Goal: Information Seeking & Learning: Check status

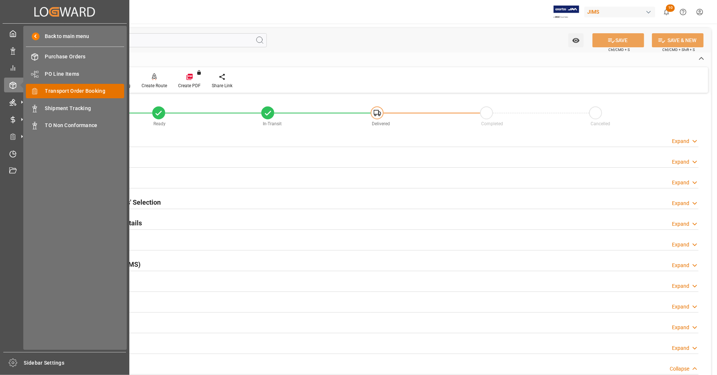
scroll to position [328, 0]
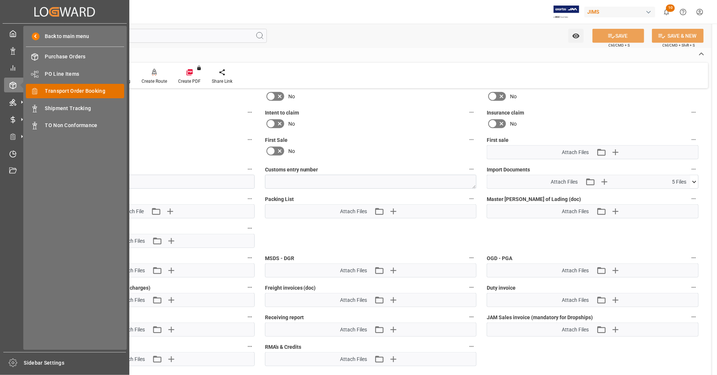
click at [94, 91] on span "Transport Order Booking" at bounding box center [84, 91] width 79 height 8
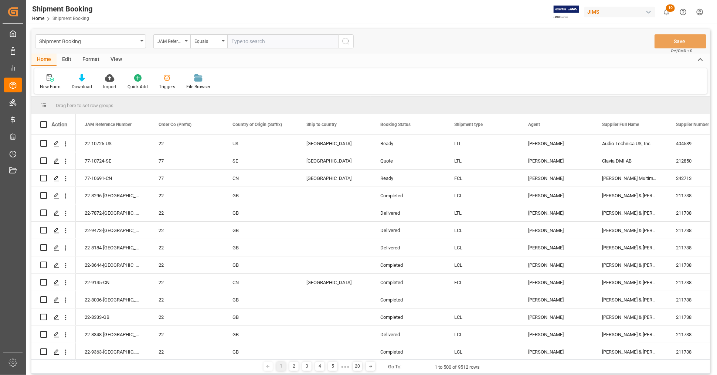
click at [114, 60] on div "View" at bounding box center [116, 60] width 23 height 13
click at [83, 81] on icon at bounding box center [83, 77] width 7 height 7
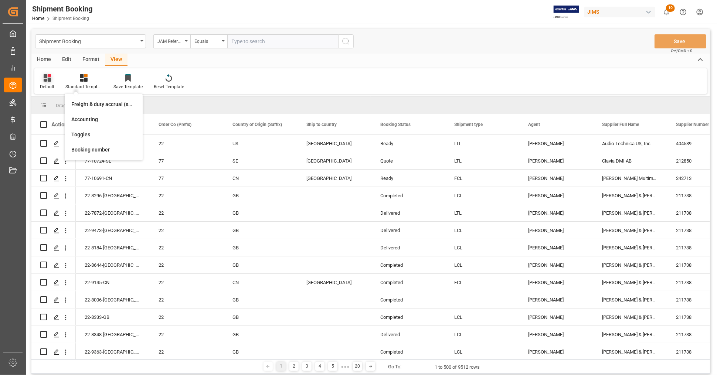
click at [46, 78] on icon at bounding box center [47, 77] width 7 height 7
click at [55, 119] on div "UPS/FedEx approval" at bounding box center [76, 120] width 65 height 8
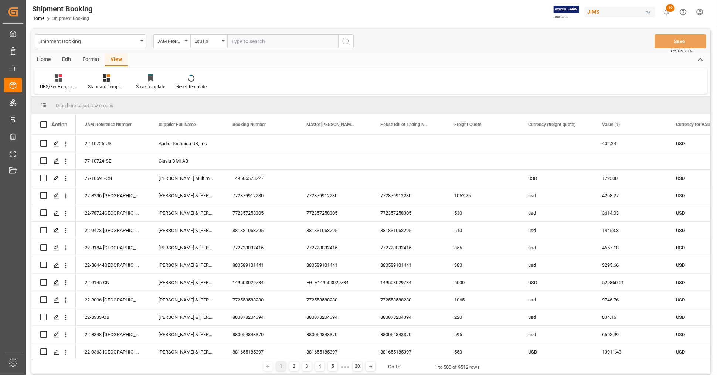
click at [44, 59] on div "Home" at bounding box center [43, 60] width 25 height 13
click at [79, 79] on icon at bounding box center [82, 77] width 6 height 7
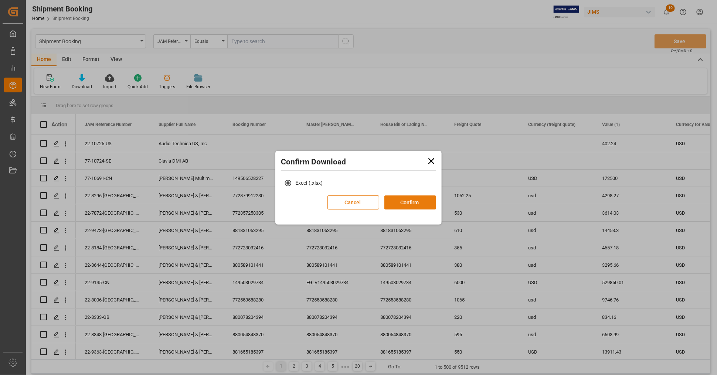
click at [404, 204] on button "Confirm" at bounding box center [411, 203] width 52 height 14
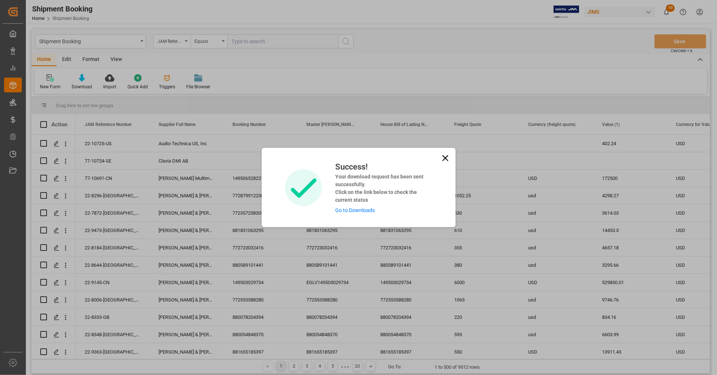
click at [365, 208] on link "Go to Downloads" at bounding box center [355, 210] width 40 height 6
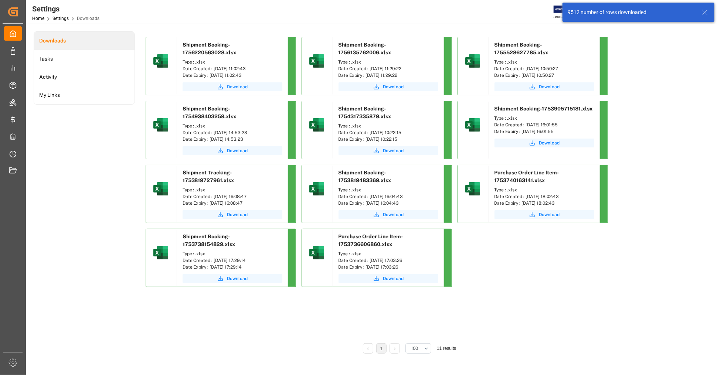
click at [240, 84] on span "Download" at bounding box center [237, 87] width 21 height 7
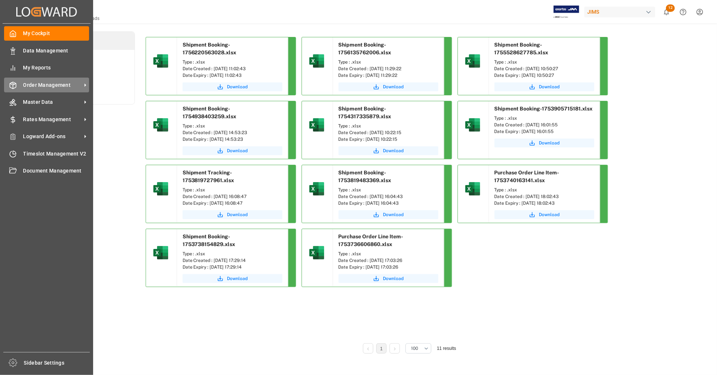
click at [44, 83] on span "Order Management" at bounding box center [52, 85] width 58 height 8
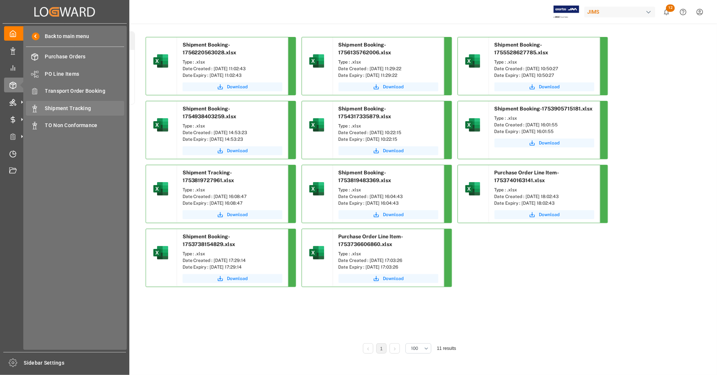
click at [77, 107] on span "Shipment Tracking" at bounding box center [84, 109] width 79 height 8
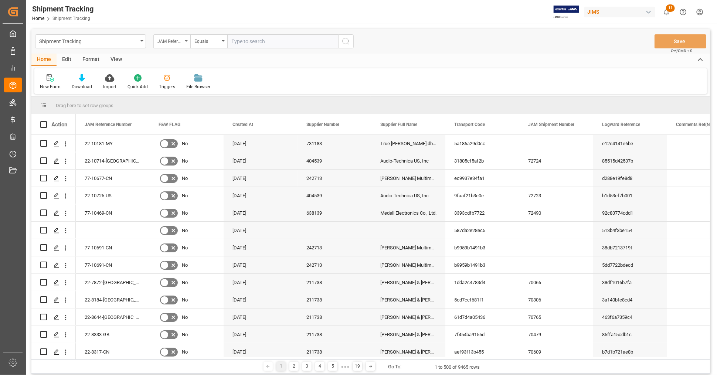
click at [180, 41] on div "JAM Reference Number" at bounding box center [170, 40] width 25 height 9
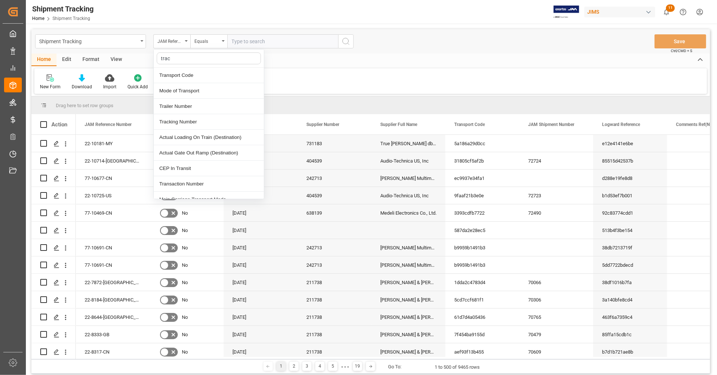
type input "track"
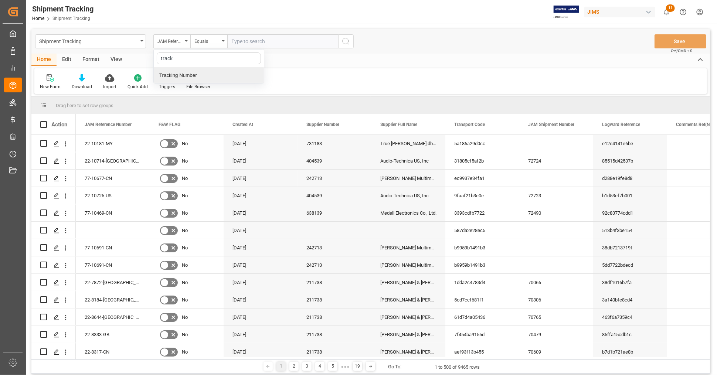
click at [178, 75] on div "Tracking Number" at bounding box center [209, 76] width 110 height 16
click at [248, 41] on input "text" at bounding box center [282, 41] width 111 height 14
paste input "883284399103"
type input "883284399103"
click at [347, 43] on icon "search button" at bounding box center [346, 41] width 9 height 9
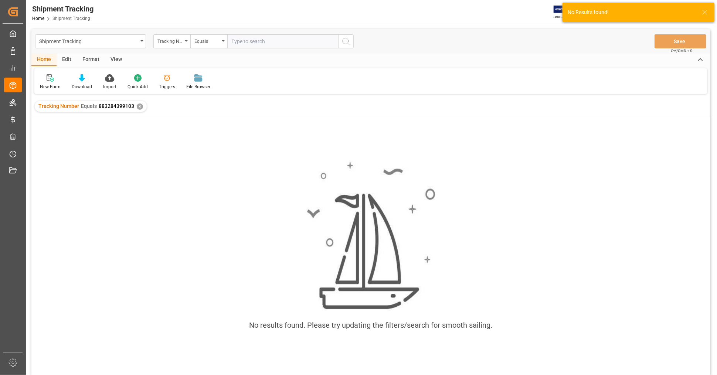
click at [140, 108] on div "✕" at bounding box center [140, 107] width 6 height 6
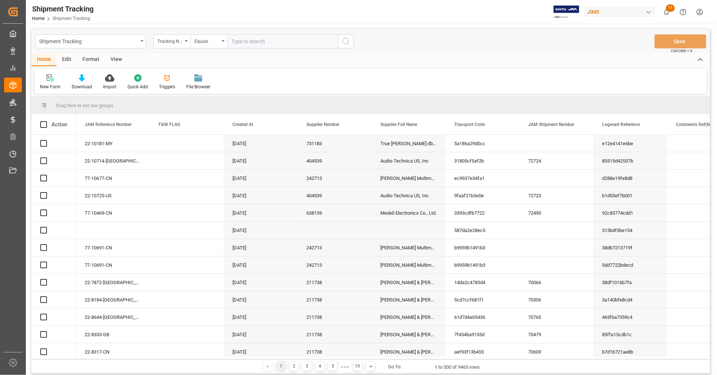
click at [267, 41] on input "text" at bounding box center [282, 41] width 111 height 14
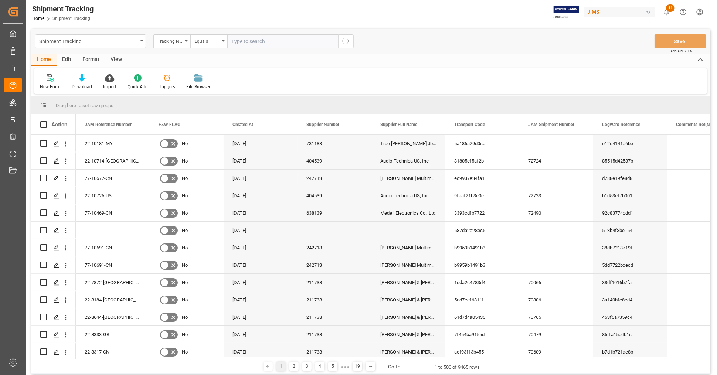
paste input "883284399103"
type input "8832 8439 9103"
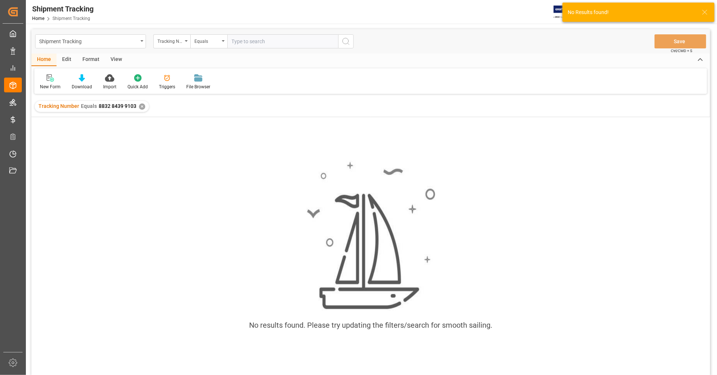
click at [141, 107] on div "✕" at bounding box center [142, 107] width 6 height 6
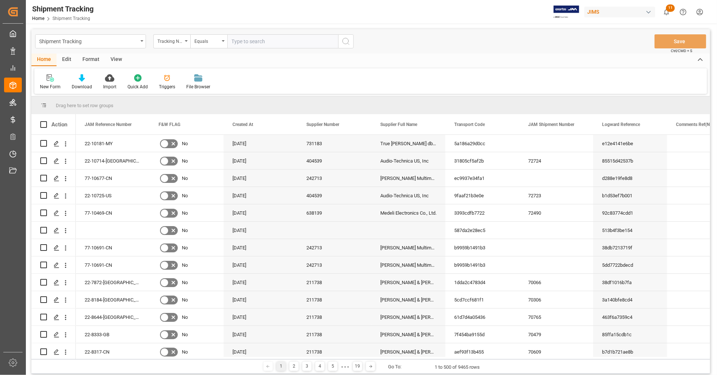
click at [251, 41] on input "text" at bounding box center [282, 41] width 111 height 14
paste input "818119734881"
type input "818119734881"
click at [344, 42] on icon "search button" at bounding box center [346, 41] width 9 height 9
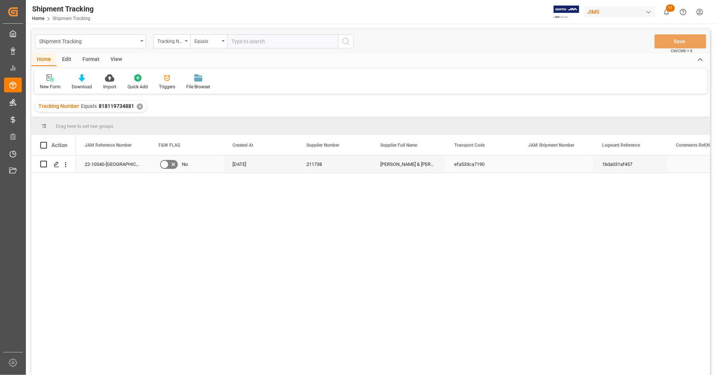
click at [98, 164] on div "22-10540-[GEOGRAPHIC_DATA]" at bounding box center [113, 164] width 74 height 17
click at [243, 203] on div "22-10540-GB No [DATE] 211738 [PERSON_NAME][GEOGRAPHIC_DATA][PERSON_NAME] (US fu…" at bounding box center [393, 268] width 634 height 224
click at [138, 106] on div "✕" at bounding box center [140, 107] width 6 height 6
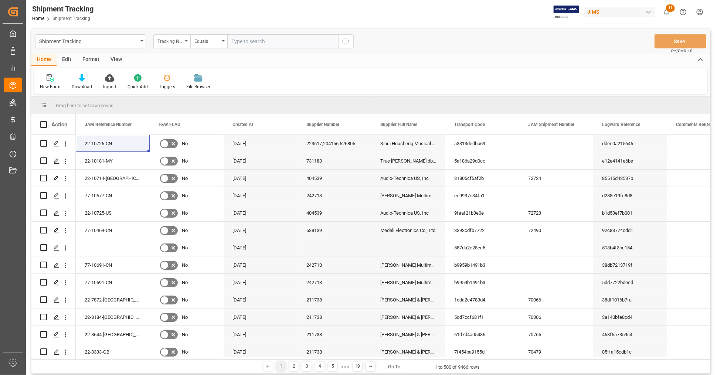
click at [180, 41] on div "Tracking Number" at bounding box center [170, 40] width 25 height 9
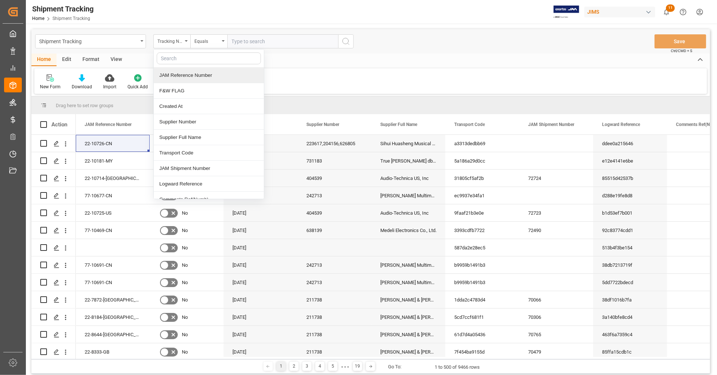
click at [180, 75] on div "JAM Reference Number" at bounding box center [209, 76] width 110 height 16
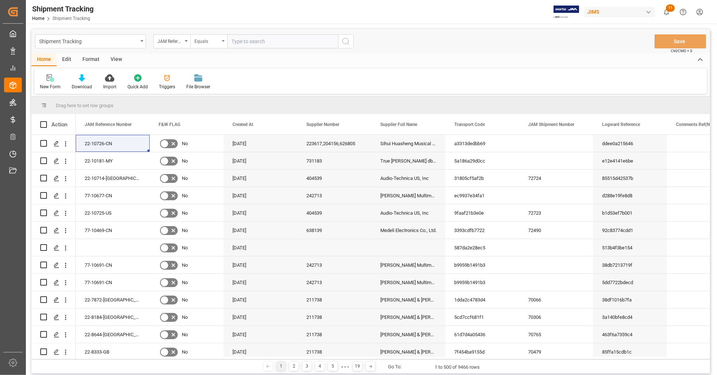
click at [204, 44] on div "Equals" at bounding box center [208, 41] width 37 height 14
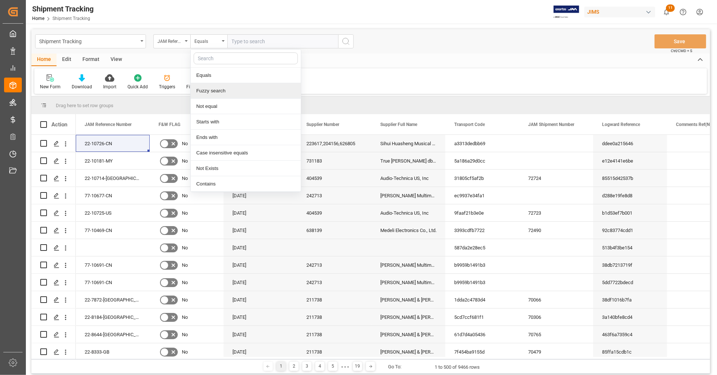
click at [208, 90] on div "Fuzzy search" at bounding box center [246, 91] width 110 height 16
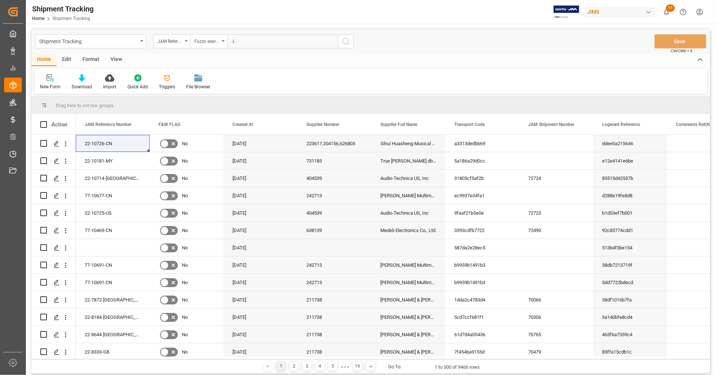
type input "-in"
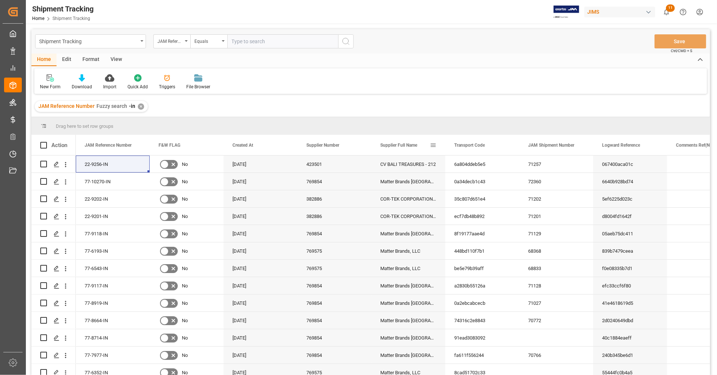
click at [435, 147] on span at bounding box center [433, 145] width 7 height 7
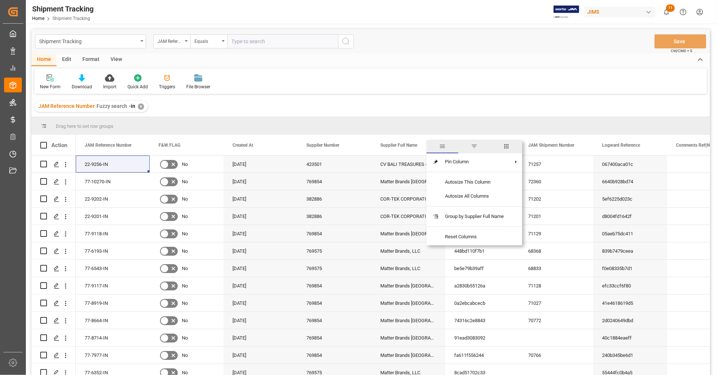
click at [412, 146] on span "Supplier Full Name" at bounding box center [398, 145] width 37 height 5
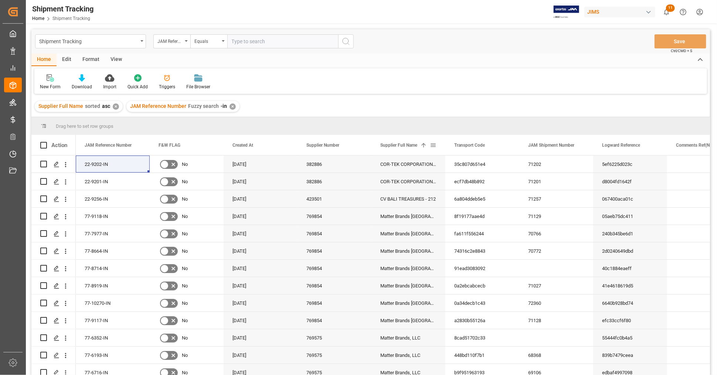
click at [435, 143] on span at bounding box center [433, 145] width 7 height 7
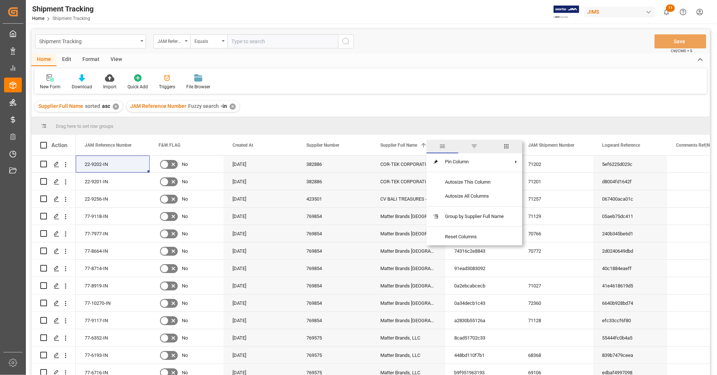
click at [474, 149] on span "filter" at bounding box center [474, 146] width 7 height 7
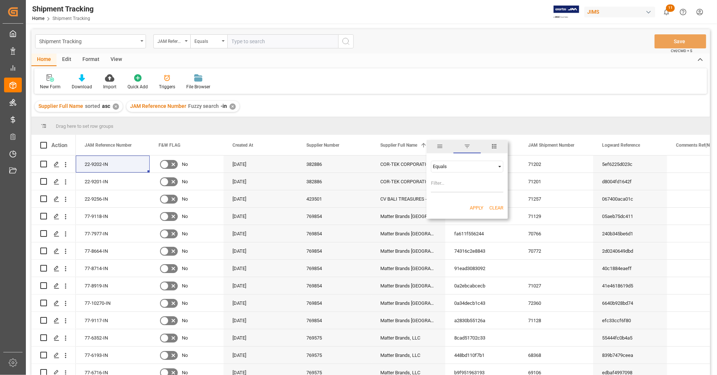
click at [446, 167] on div "Equals" at bounding box center [464, 167] width 62 height 6
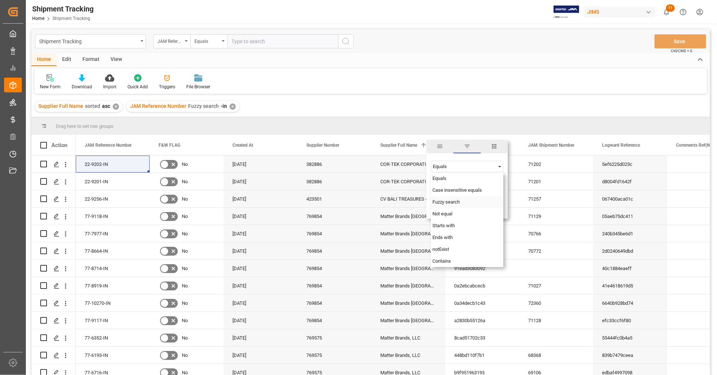
click at [446, 202] on span "Fuzzy search" at bounding box center [446, 202] width 27 height 6
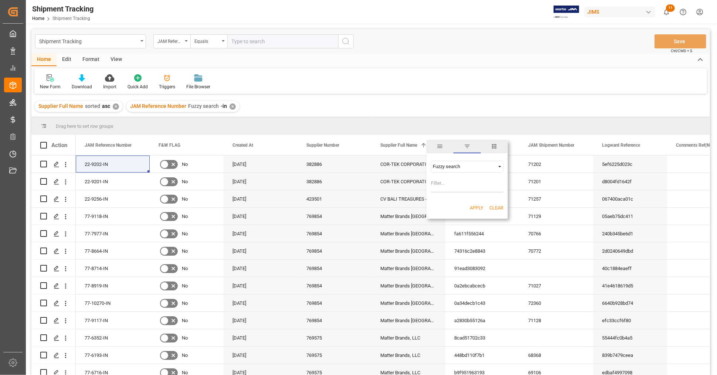
click at [443, 185] on input "Filter Value" at bounding box center [467, 185] width 72 height 15
type input "huizhou"
click at [474, 210] on button "Apply" at bounding box center [477, 207] width 14 height 7
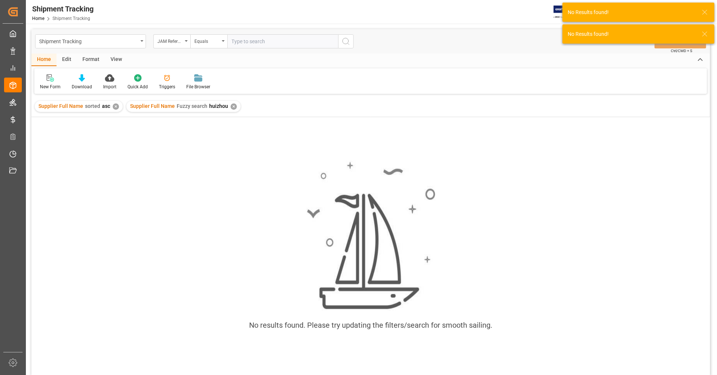
click at [115, 105] on div "✕" at bounding box center [116, 107] width 6 height 6
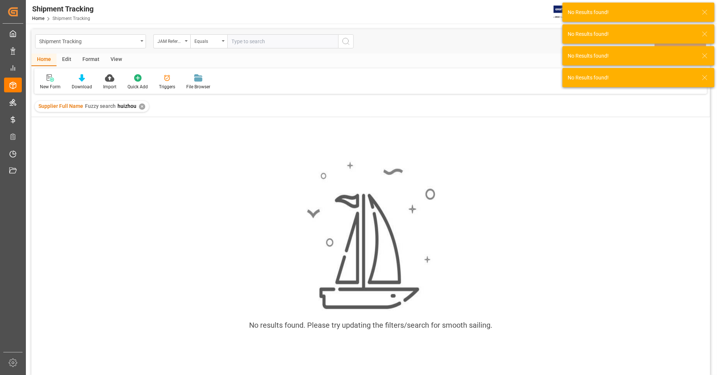
click at [139, 107] on div "✕" at bounding box center [142, 107] width 6 height 6
